Goal: Transaction & Acquisition: Purchase product/service

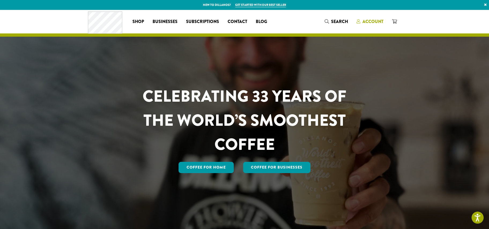
click at [374, 22] on span "Account" at bounding box center [372, 21] width 21 height 6
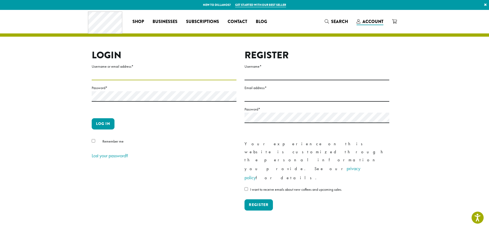
click at [105, 76] on input "Username or email address *" at bounding box center [164, 75] width 145 height 10
type input "**********"
click at [92, 118] on button "Log in" at bounding box center [103, 123] width 23 height 11
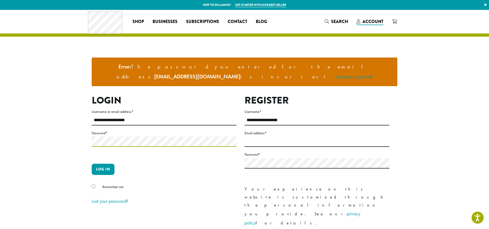
click at [92, 164] on button "Log in" at bounding box center [103, 169] width 23 height 11
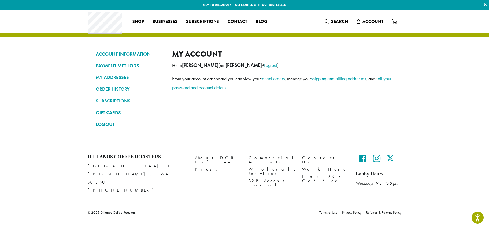
click at [122, 90] on link "ORDER HISTORY" at bounding box center [130, 89] width 68 height 9
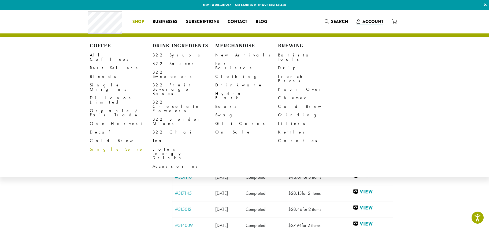
click at [95, 128] on link "Decaf" at bounding box center [121, 132] width 63 height 9
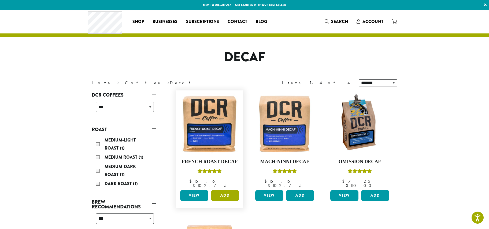
click at [220, 193] on button "Add" at bounding box center [225, 195] width 28 height 11
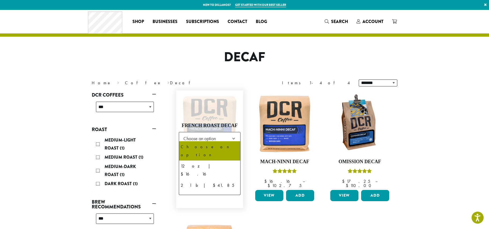
click at [202, 136] on span "Choose an option" at bounding box center [201, 138] width 40 height 10
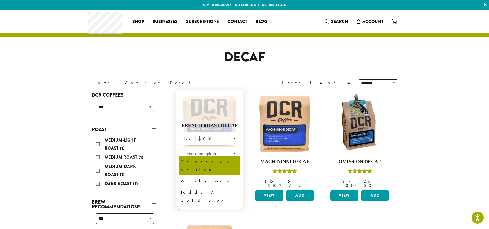
click at [205, 150] on span "Choose an option" at bounding box center [201, 153] width 40 height 10
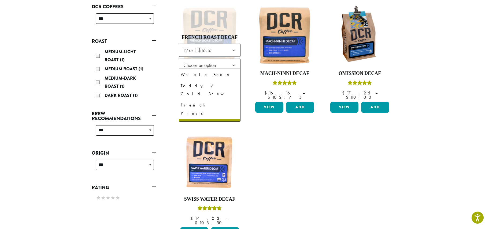
scroll to position [20, 0]
select select "*********"
select select "**********"
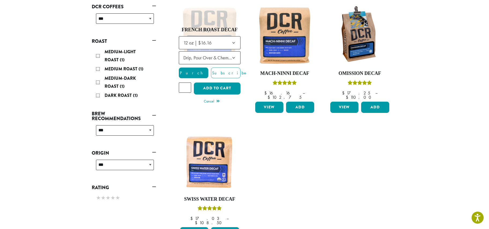
scroll to position [85, 0]
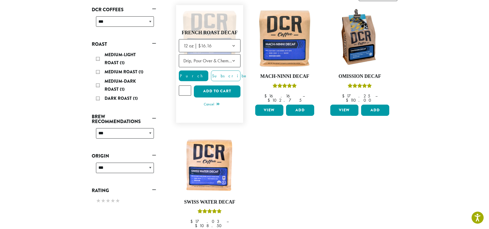
type input "*"
click at [186, 87] on input "*" at bounding box center [185, 90] width 12 height 10
click at [220, 90] on button "Add to cart" at bounding box center [217, 91] width 47 height 12
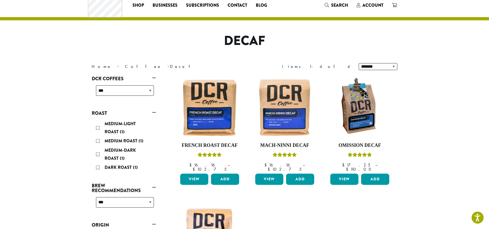
scroll to position [17, 0]
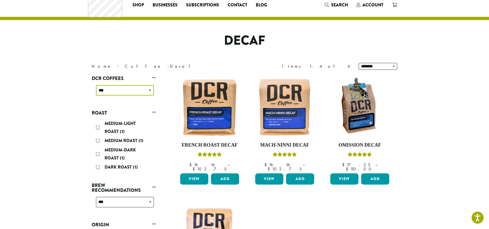
click at [151, 90] on select "**********" at bounding box center [125, 90] width 58 height 10
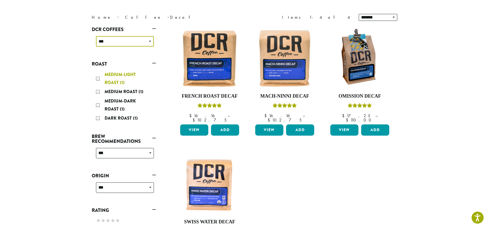
scroll to position [0, 0]
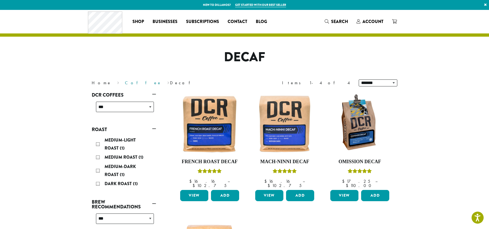
click at [125, 83] on link "Coffee" at bounding box center [143, 83] width 37 height 6
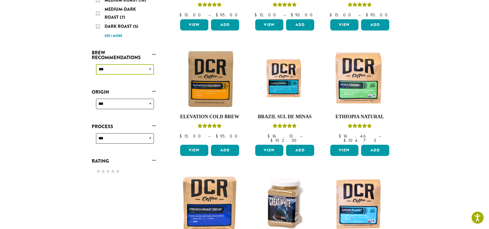
click at [115, 72] on select "**********" at bounding box center [125, 69] width 58 height 10
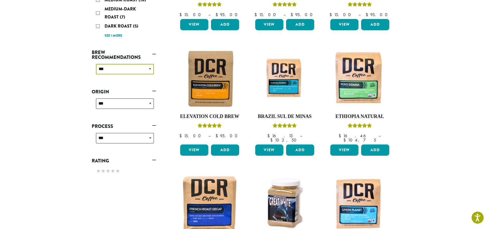
select select "****"
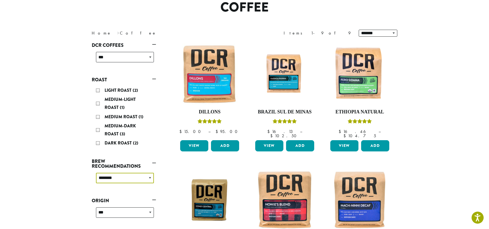
scroll to position [43, 0]
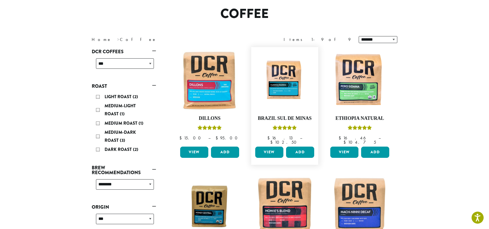
click at [271, 147] on link "View" at bounding box center [269, 152] width 28 height 11
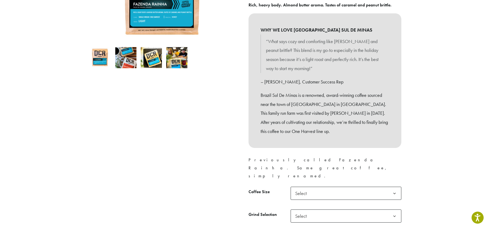
scroll to position [122, 0]
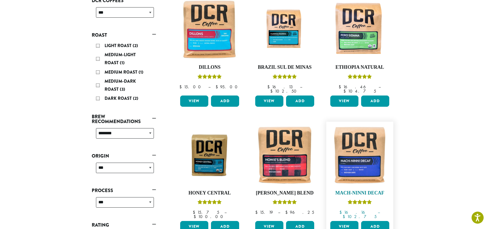
scroll to position [94, 0]
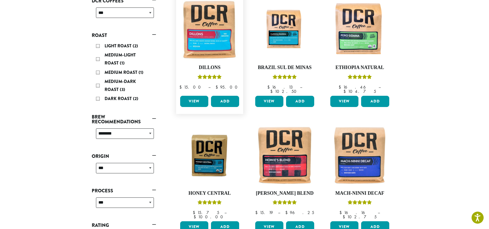
click at [191, 98] on link "View" at bounding box center [194, 101] width 28 height 11
click at [196, 222] on link "View" at bounding box center [194, 227] width 28 height 11
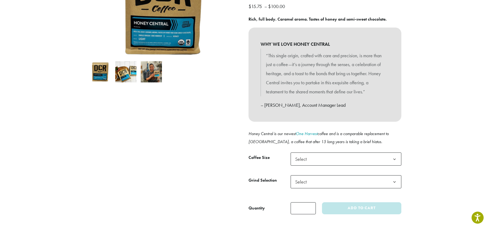
scroll to position [92, 0]
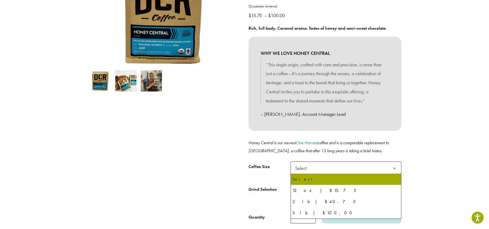
click at [338, 170] on span "Select" at bounding box center [346, 168] width 111 height 13
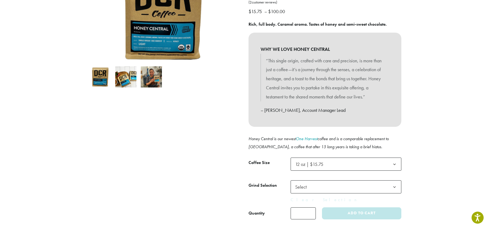
scroll to position [97, 0]
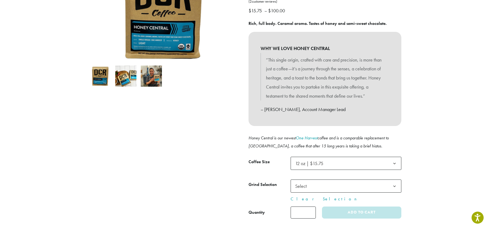
click at [303, 188] on span "Select" at bounding box center [302, 186] width 19 height 10
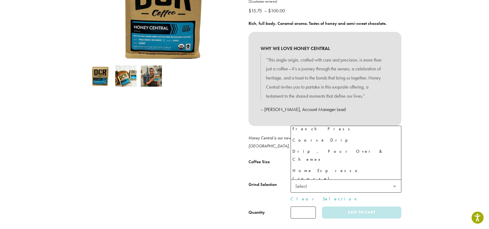
scroll to position [37, 0]
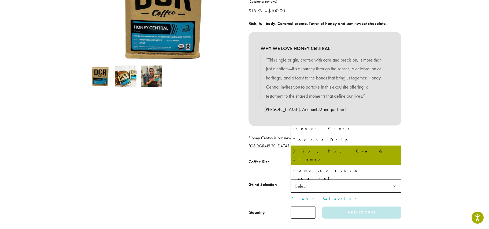
select select "*********"
select select "**********"
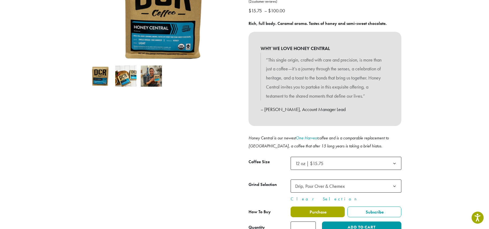
click at [313, 212] on span "Purchase" at bounding box center [318, 213] width 18 height 6
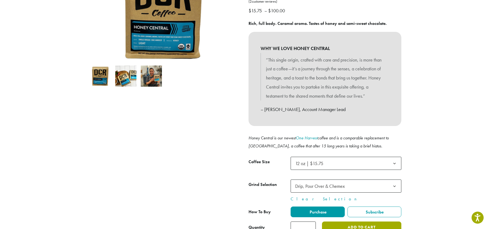
click at [344, 227] on button "Add to cart" at bounding box center [361, 228] width 79 height 12
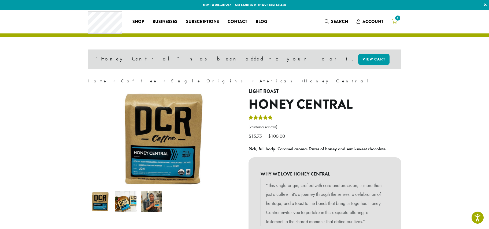
click at [396, 20] on span "1" at bounding box center [397, 17] width 7 height 7
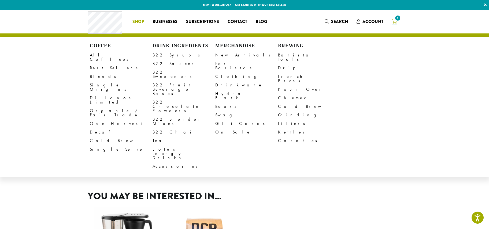
click at [95, 128] on link "Decaf" at bounding box center [121, 132] width 63 height 9
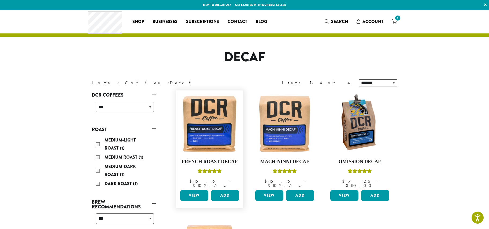
click at [195, 193] on link "View" at bounding box center [194, 195] width 28 height 11
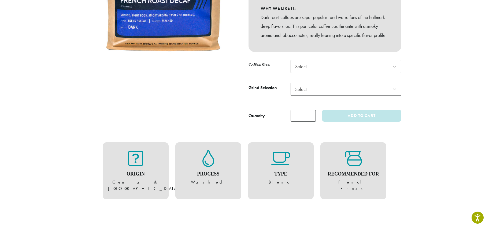
scroll to position [137, 0]
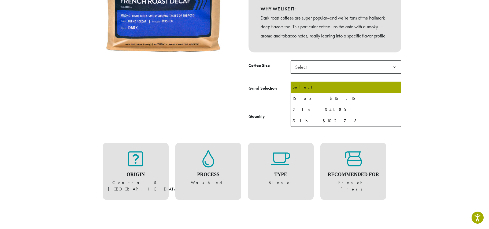
click at [320, 74] on span "Select" at bounding box center [346, 67] width 111 height 13
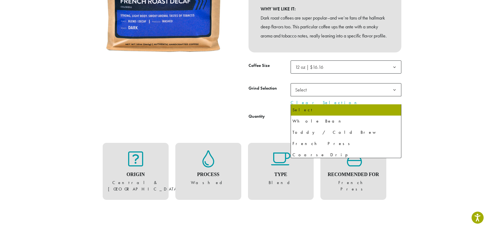
click at [314, 96] on span "Select" at bounding box center [346, 89] width 111 height 13
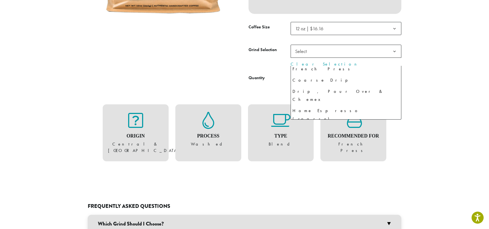
scroll to position [37, 0]
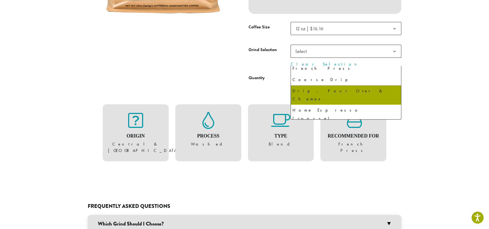
select select "*********"
select select "**********"
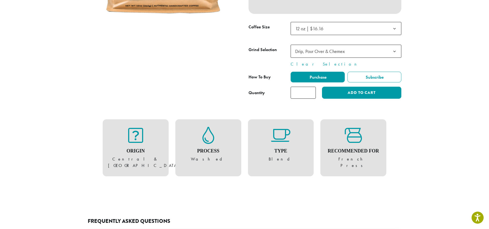
click at [303, 99] on input "*" at bounding box center [303, 93] width 25 height 12
type input "*"
click at [310, 99] on input "*" at bounding box center [303, 93] width 25 height 12
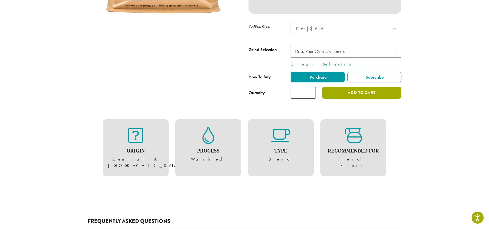
click at [344, 99] on button "Add to cart" at bounding box center [361, 93] width 79 height 12
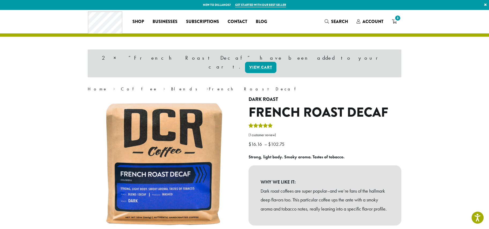
click at [397, 21] on span "3" at bounding box center [397, 17] width 7 height 7
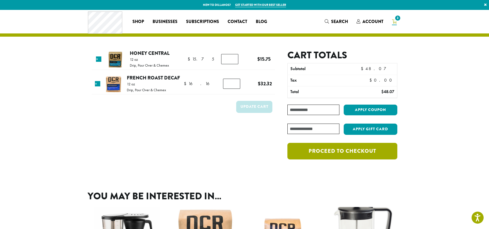
click at [341, 153] on link "Proceed to checkout" at bounding box center [342, 151] width 110 height 17
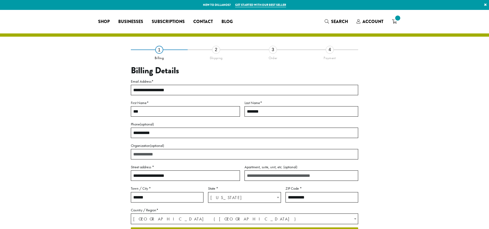
select select "**"
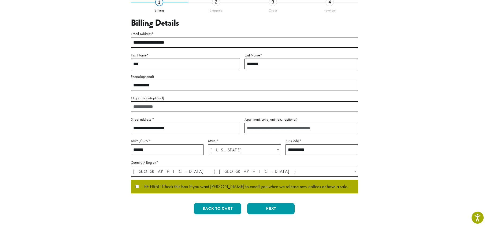
scroll to position [119, 0]
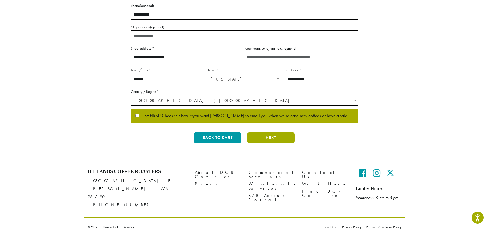
click at [270, 140] on button "Next" at bounding box center [270, 137] width 47 height 11
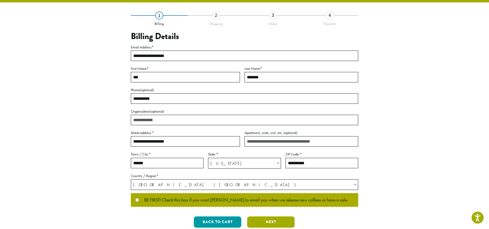
scroll to position [0, 0]
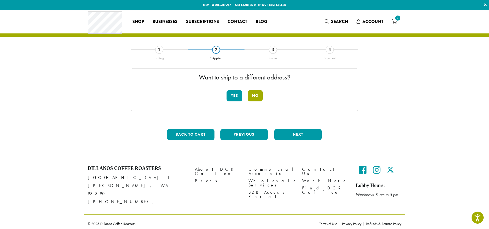
click at [250, 95] on button "No" at bounding box center [255, 95] width 15 height 11
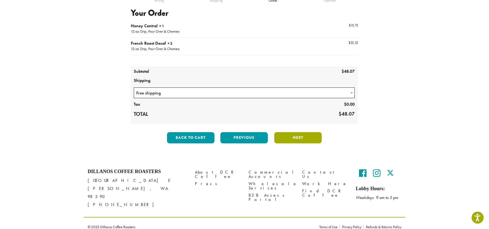
scroll to position [57, 0]
click at [295, 140] on button "Next" at bounding box center [297, 138] width 47 height 11
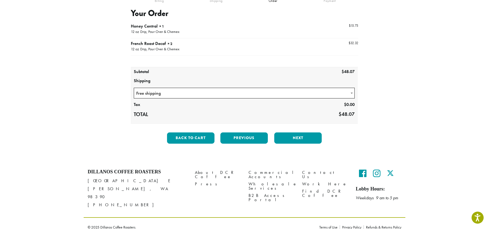
scroll to position [47, 0]
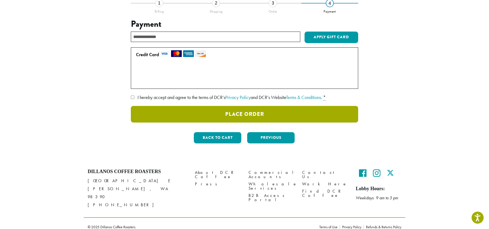
click at [259, 116] on button "Place Order" at bounding box center [244, 114] width 227 height 17
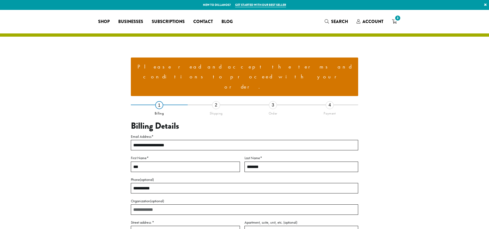
select select "**"
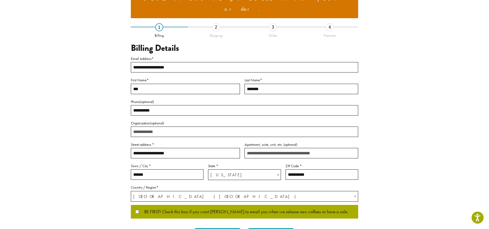
scroll to position [154, 0]
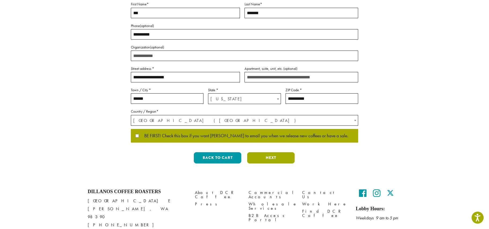
click at [280, 153] on button "Next" at bounding box center [270, 158] width 47 height 11
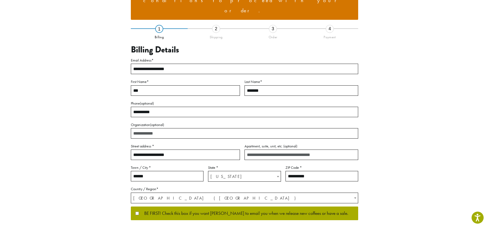
scroll to position [32, 0]
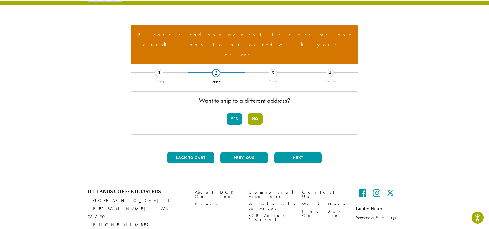
click at [258, 114] on button "No" at bounding box center [255, 119] width 15 height 11
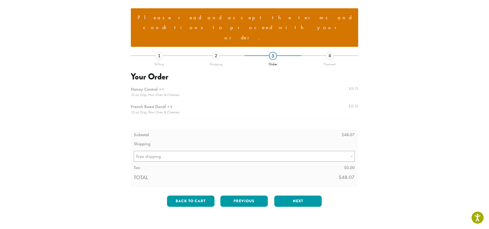
scroll to position [93, 0]
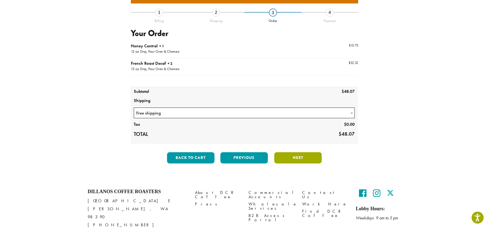
click at [298, 153] on button "Next" at bounding box center [297, 158] width 47 height 11
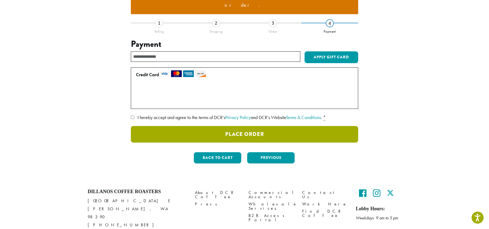
click at [191, 121] on div "**********" at bounding box center [244, 68] width 227 height 200
click at [287, 126] on button "Place Order" at bounding box center [244, 134] width 227 height 17
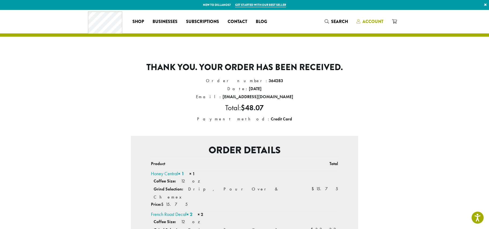
click at [374, 21] on span "Account" at bounding box center [372, 21] width 21 height 6
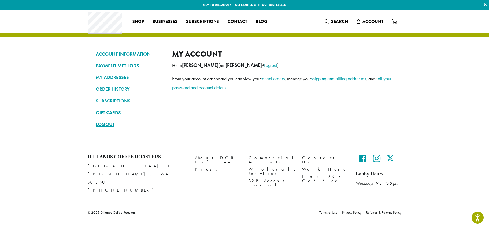
click at [106, 125] on link "LOGOUT" at bounding box center [130, 124] width 68 height 9
